Goal: Information Seeking & Learning: Learn about a topic

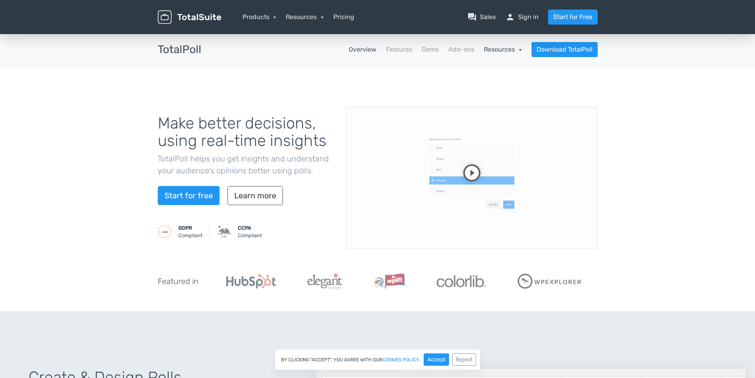
click at [492, 50] on link "Resources" at bounding box center [503, 50] width 38 height 8
click at [492, 67] on link "school Documentation" at bounding box center [484, 71] width 75 height 23
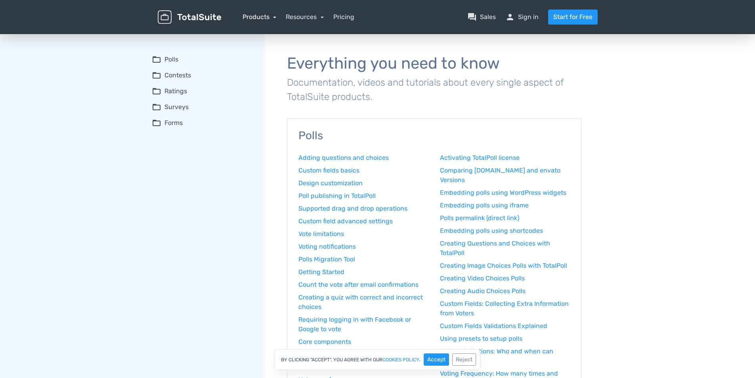
click at [268, 20] on link "Products" at bounding box center [260, 17] width 34 height 8
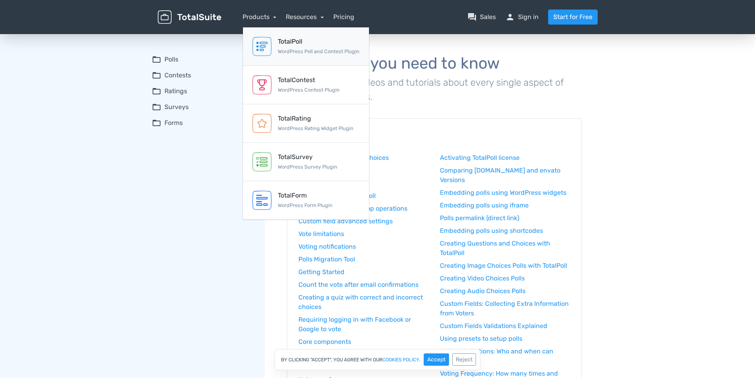
click at [298, 42] on div "TotalPoll" at bounding box center [319, 42] width 82 height 10
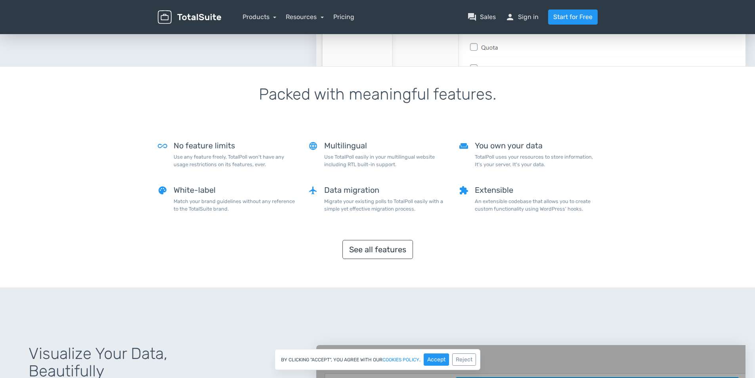
scroll to position [365, 0]
